Goal: Book appointment/travel/reservation

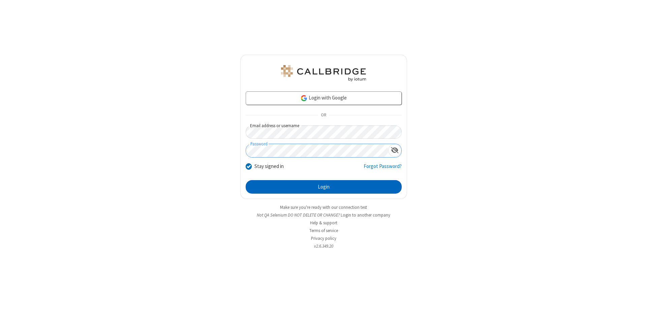
click at [324, 187] on button "Login" at bounding box center [324, 186] width 156 height 13
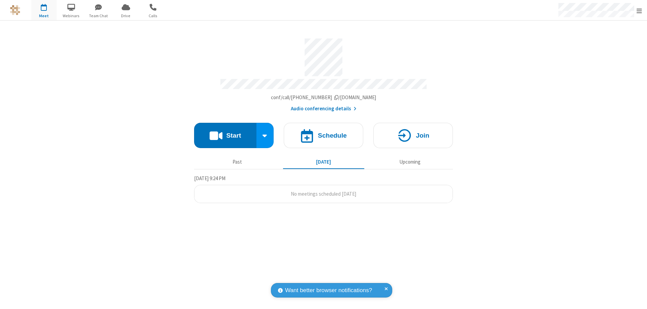
click at [640, 10] on span "Open menu" at bounding box center [639, 10] width 5 height 7
click at [44, 10] on span "button" at bounding box center [43, 6] width 25 height 11
click at [324, 132] on h4 "Schedule" at bounding box center [332, 135] width 29 height 6
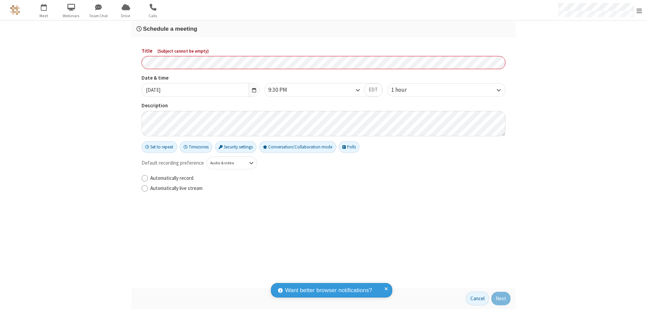
click at [324, 29] on h3 "Schedule a meeting" at bounding box center [324, 29] width 374 height 6
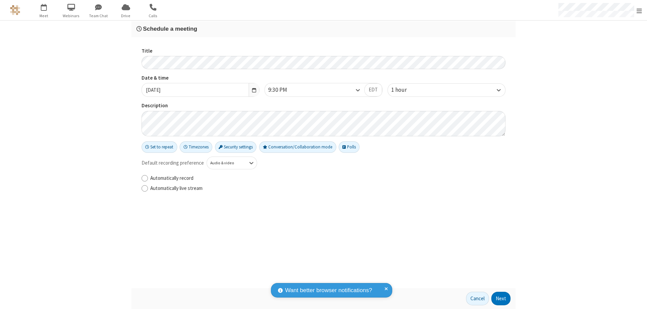
click at [501, 298] on button "Next" at bounding box center [501, 298] width 19 height 13
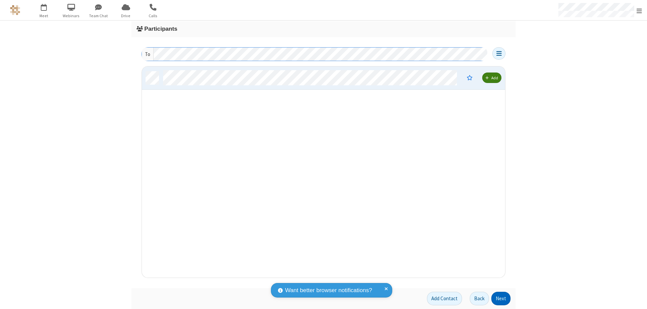
click at [501, 298] on button "Next" at bounding box center [501, 298] width 19 height 13
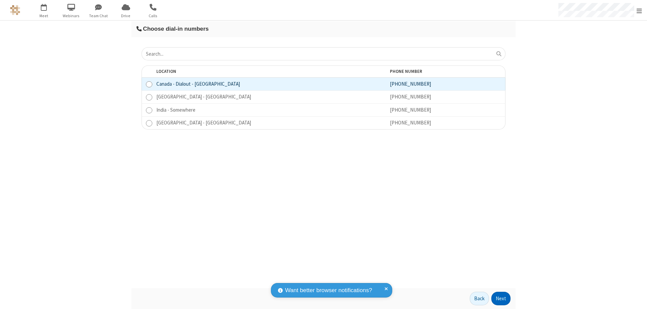
click at [501, 298] on button "Next" at bounding box center [501, 298] width 19 height 13
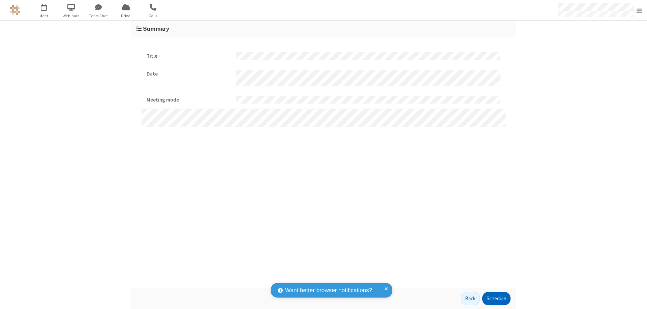
click at [496, 298] on button "Schedule" at bounding box center [496, 298] width 28 height 13
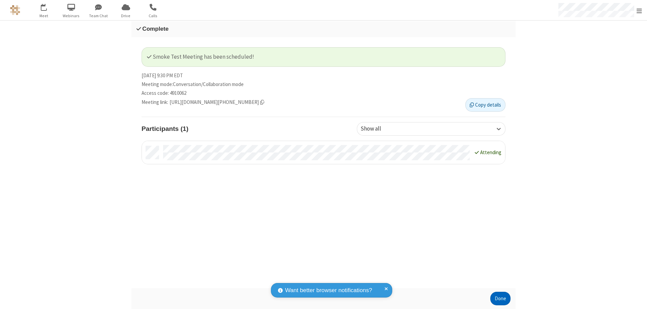
click at [501, 298] on button "Done" at bounding box center [501, 298] width 20 height 13
